Goal: Task Accomplishment & Management: Manage account settings

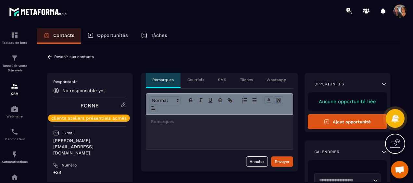
scroll to position [1401, 0]
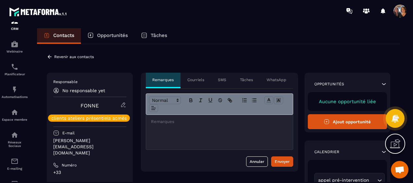
click at [47, 56] on icon at bounding box center [50, 57] width 6 height 6
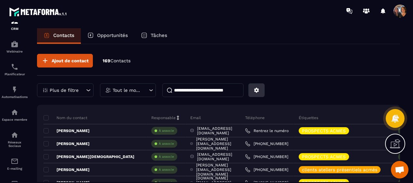
click at [257, 93] on icon at bounding box center [257, 90] width 6 height 6
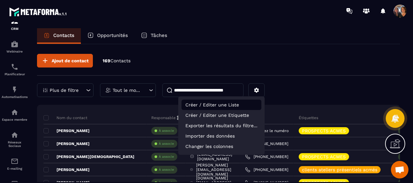
click at [231, 104] on p "Créer / Editer une Liste" at bounding box center [222, 105] width 80 height 10
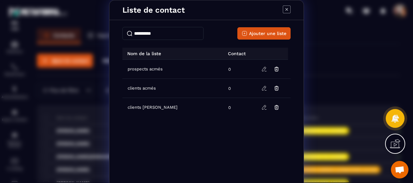
click at [286, 9] on icon "Modal window" at bounding box center [287, 10] width 8 height 8
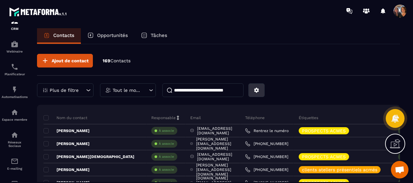
click at [259, 88] on button at bounding box center [257, 91] width 16 height 14
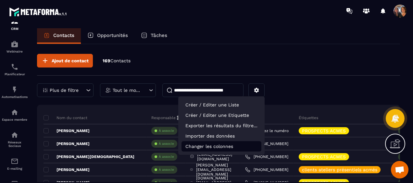
click at [223, 144] on p "Changer les colonnes" at bounding box center [222, 146] width 80 height 10
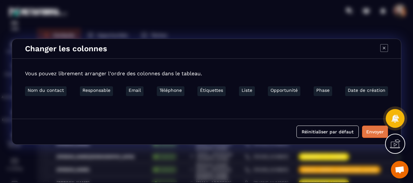
click at [373, 129] on button "Envoyer" at bounding box center [375, 132] width 26 height 12
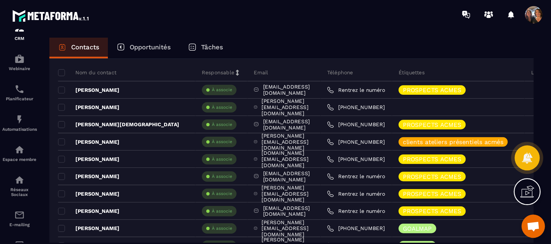
scroll to position [65, 0]
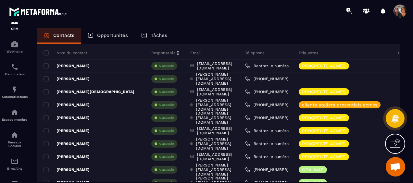
drag, startPoint x: 384, startPoint y: 0, endPoint x: 297, endPoint y: 37, distance: 94.2
click at [297, 37] on div "Contacts Opportunités Tâches" at bounding box center [218, 36] width 363 height 16
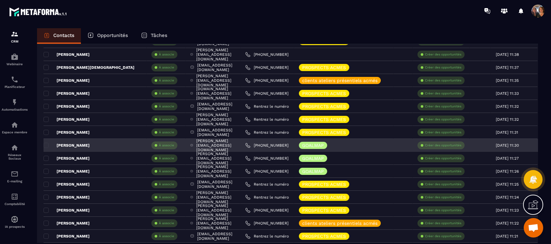
scroll to position [0, 0]
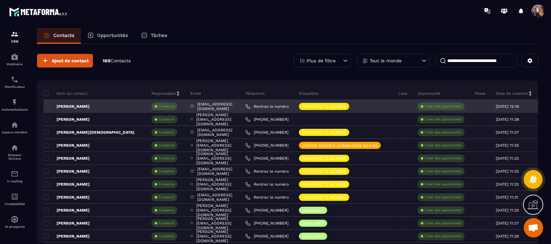
click at [118, 105] on div "[PERSON_NAME]" at bounding box center [95, 106] width 103 height 13
